Goal: Task Accomplishment & Management: Manage account settings

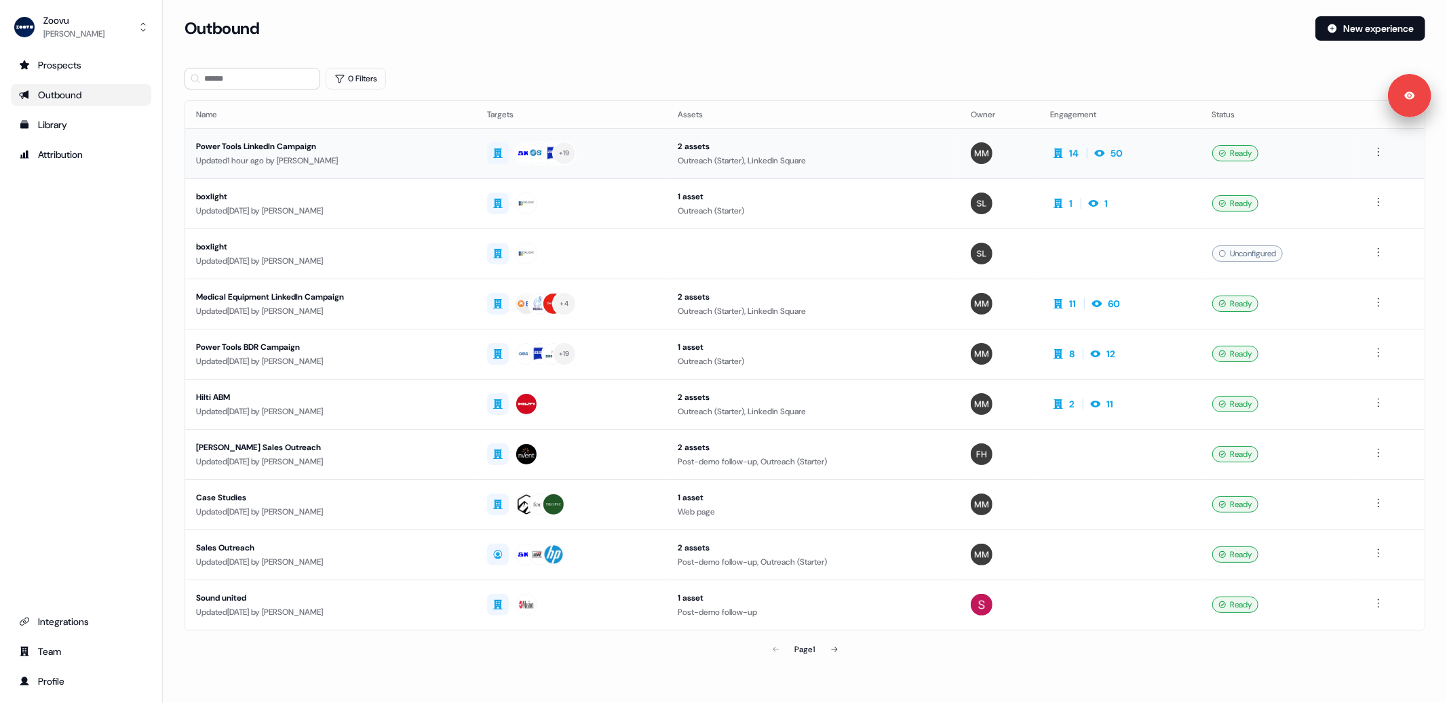
click at [273, 149] on div "Power Tools LinkedIn Campaign" at bounding box center [330, 147] width 269 height 14
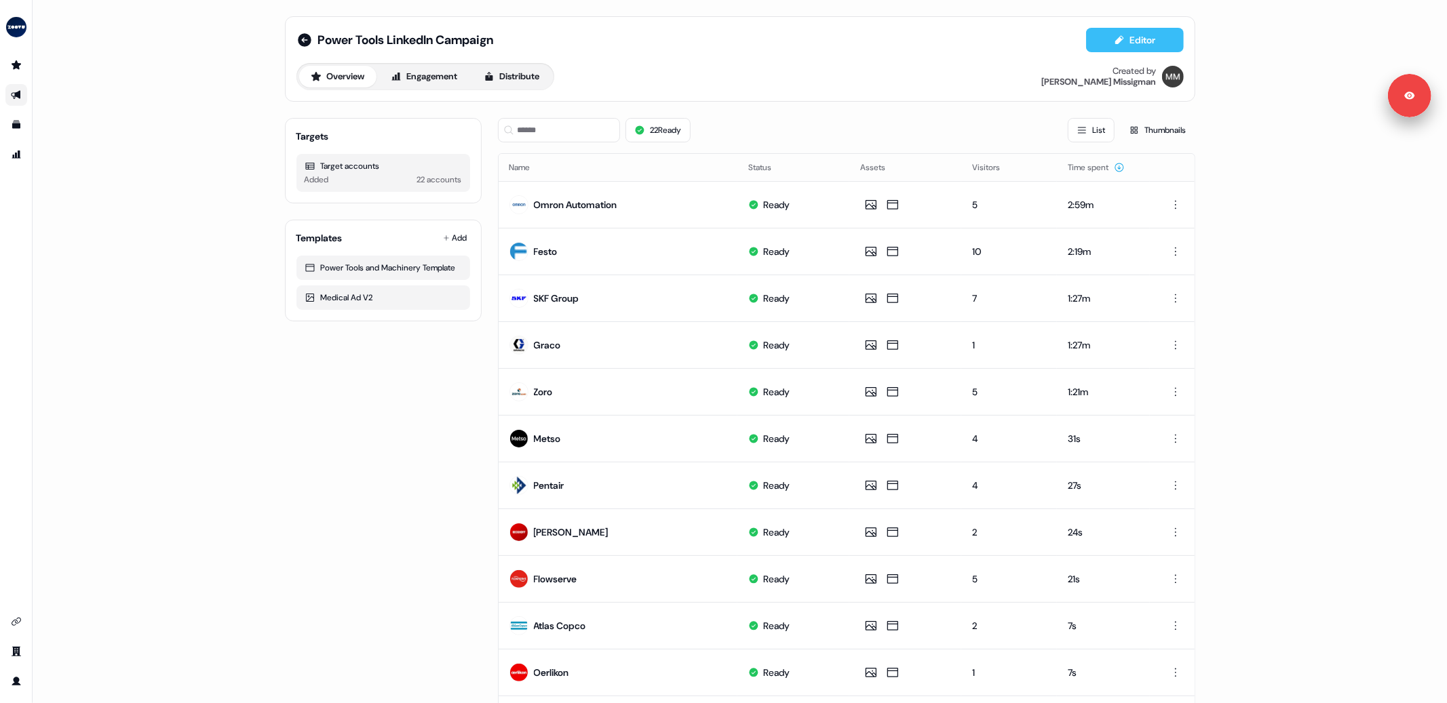
click at [1114, 42] on icon at bounding box center [1119, 40] width 11 height 11
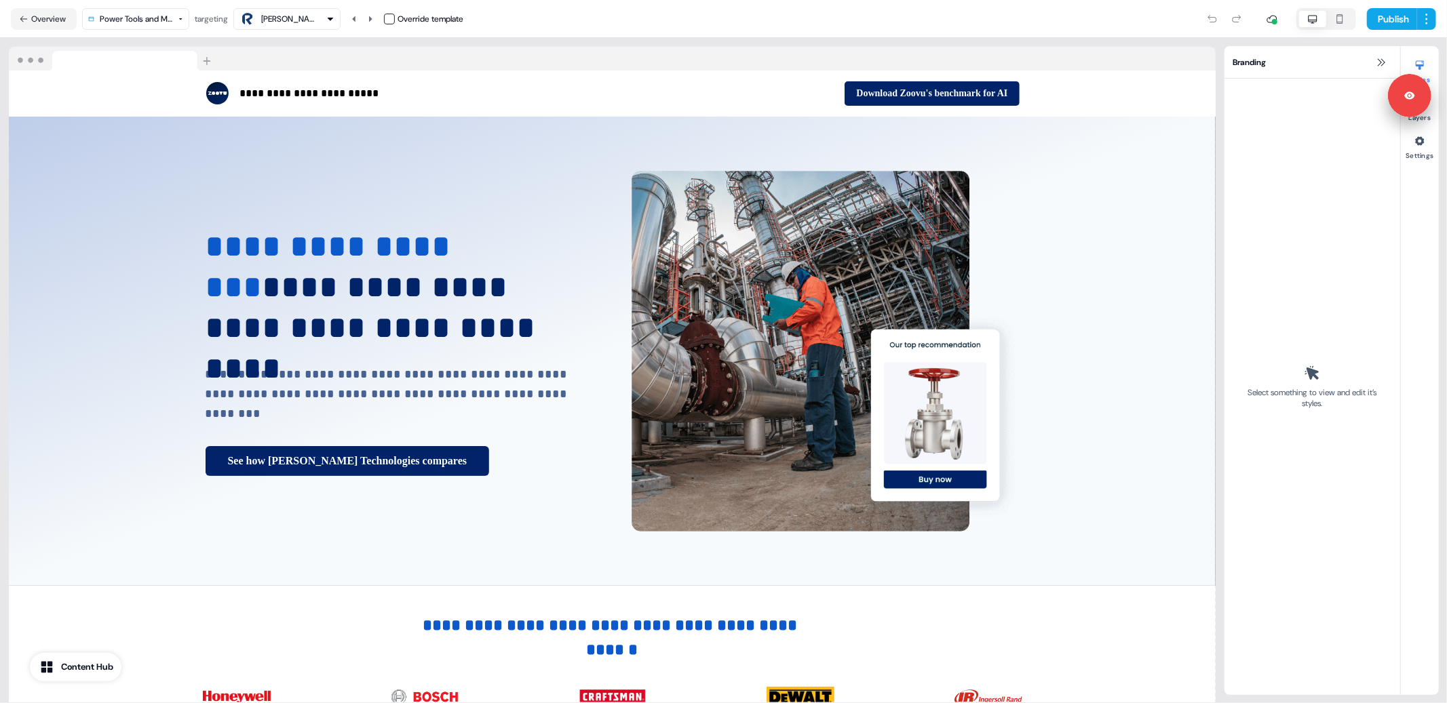
click at [297, 13] on div "Roper Technologies" at bounding box center [288, 19] width 54 height 14
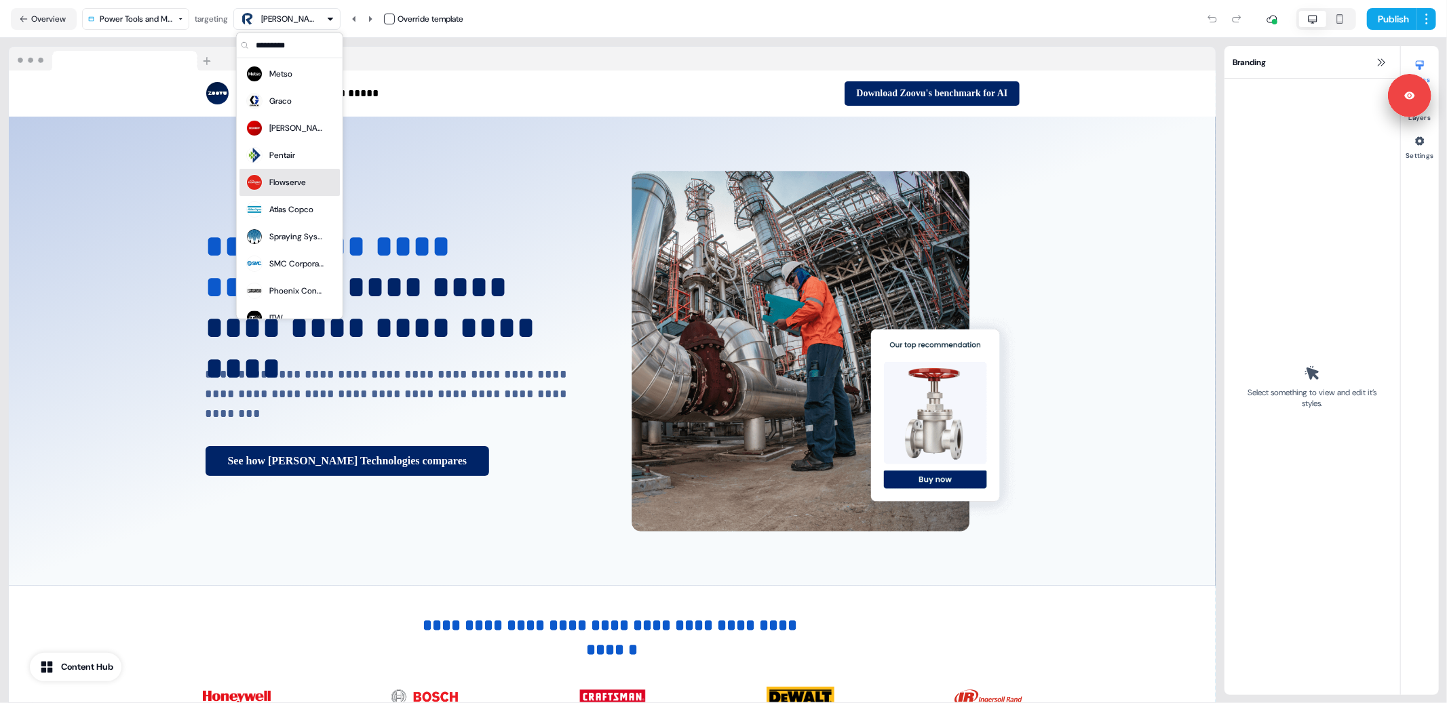
scroll to position [246, 0]
click at [281, 176] on div "Flowserve" at bounding box center [287, 181] width 37 height 14
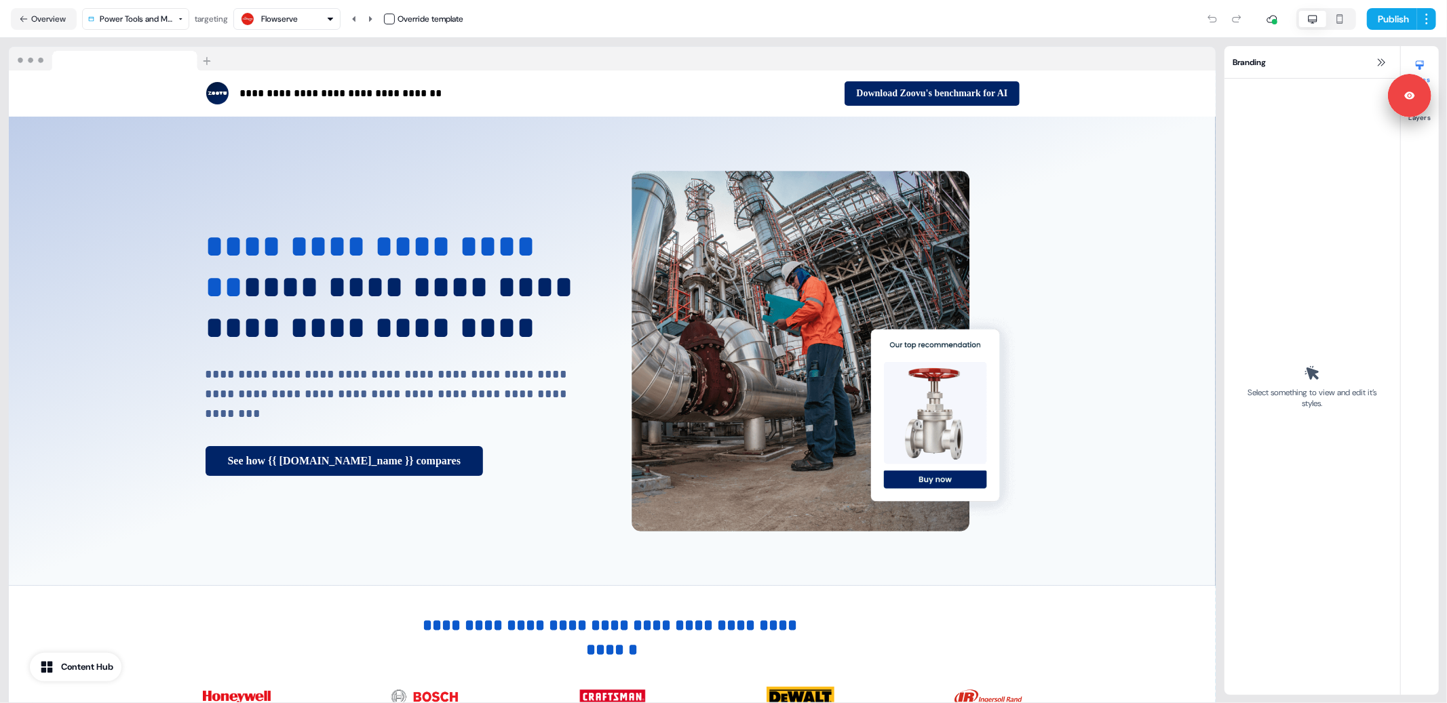
click at [1343, 16] on icon "button" at bounding box center [1340, 19] width 16 height 11
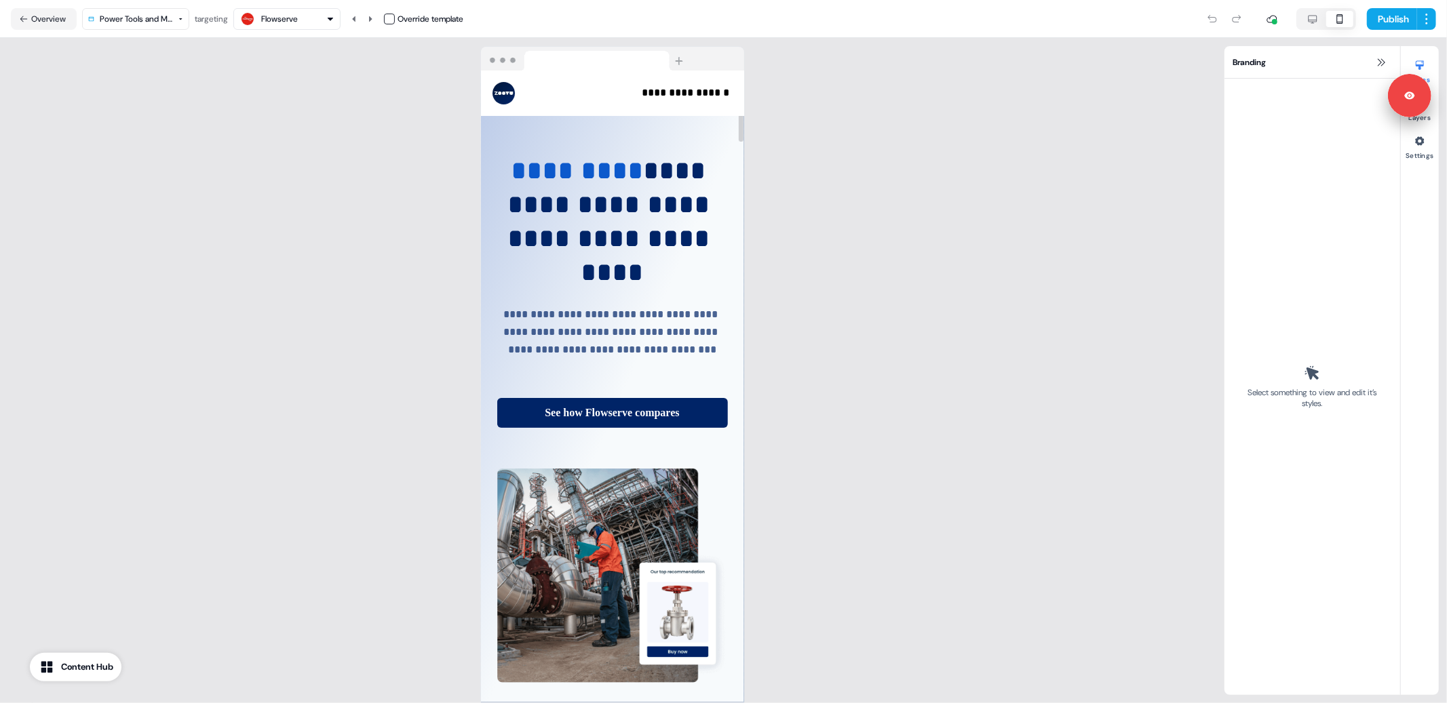
click at [318, 111] on div "**********" at bounding box center [612, 370] width 1224 height 665
click at [39, 18] on button "Overview" at bounding box center [44, 19] width 66 height 22
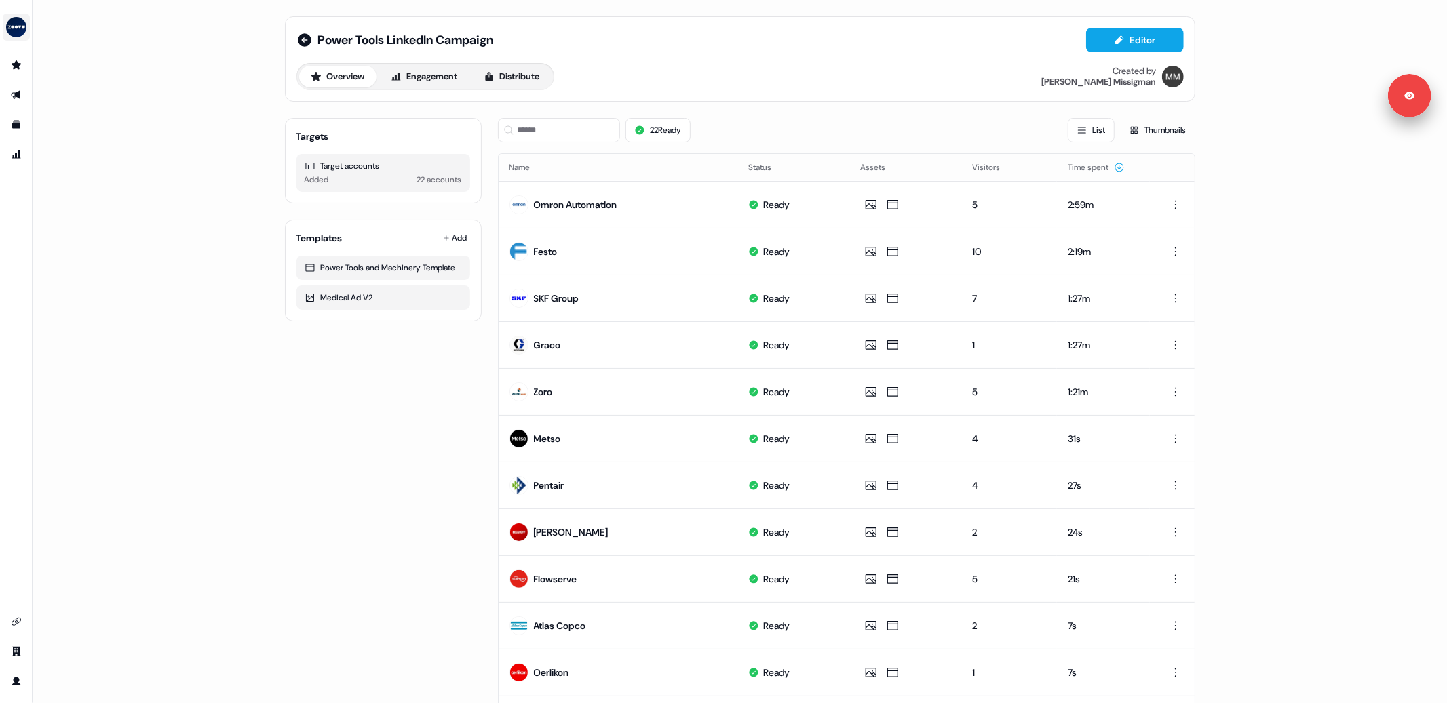
drag, startPoint x: 13, startPoint y: 25, endPoint x: 22, endPoint y: 47, distance: 24.3
click at [13, 25] on img "side nav menu" at bounding box center [16, 27] width 22 height 22
drag, startPoint x: 30, startPoint y: 112, endPoint x: 125, endPoint y: 122, distance: 96.2
click at [29, 112] on div "Logout" at bounding box center [69, 112] width 129 height 24
